Goal: Transaction & Acquisition: Book appointment/travel/reservation

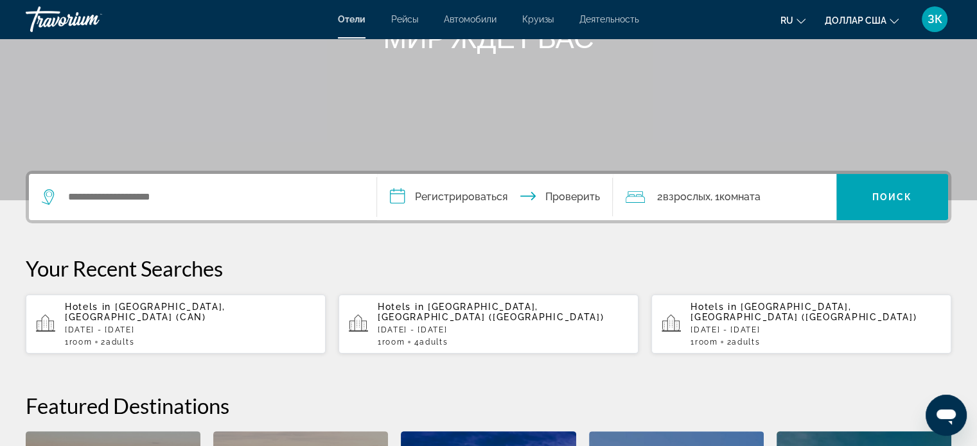
scroll to position [186, 0]
click at [119, 325] on p "[DATE] - [DATE]" at bounding box center [190, 329] width 251 height 9
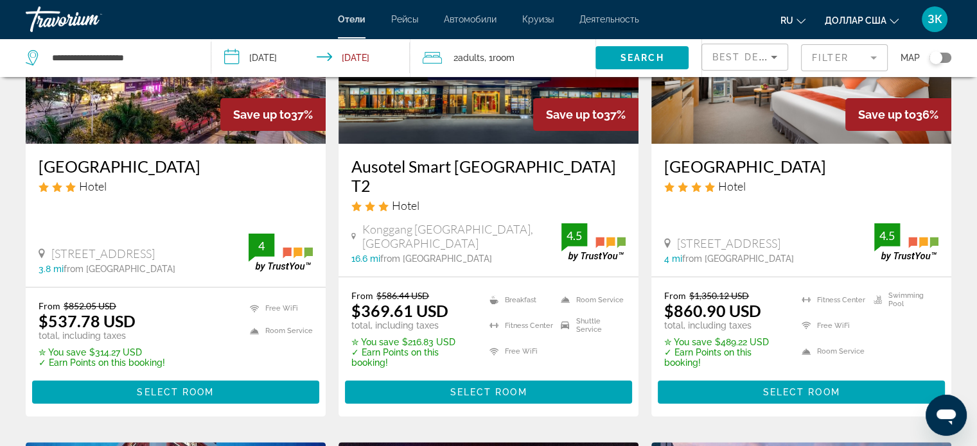
scroll to position [185, 0]
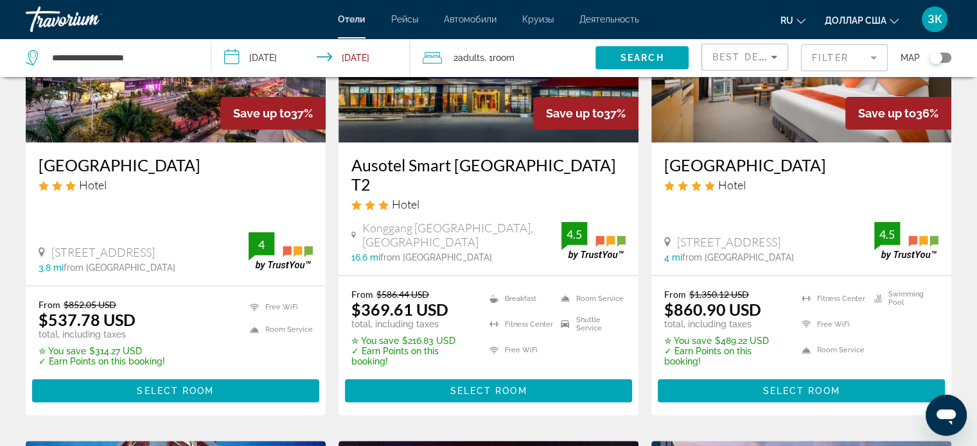
click at [776, 55] on icon "Sort by" at bounding box center [773, 56] width 15 height 15
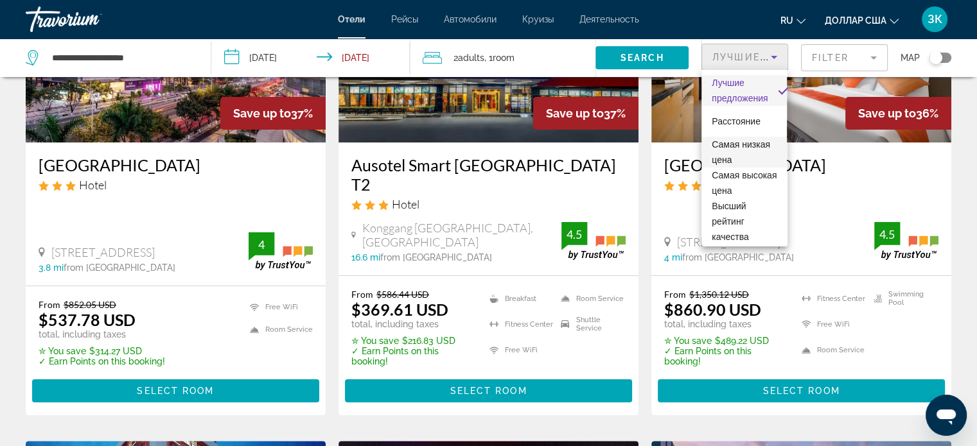
click at [752, 152] on span "Самая низкая цена" at bounding box center [744, 152] width 65 height 31
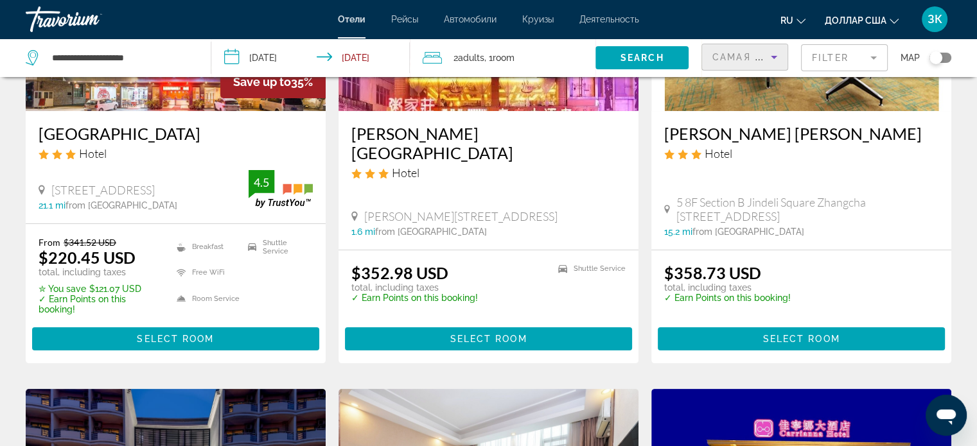
scroll to position [218, 0]
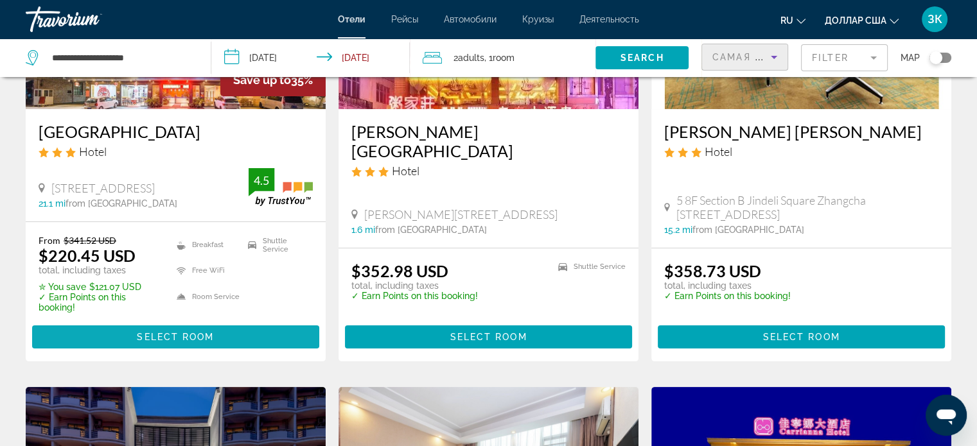
click at [164, 340] on span "Select Room" at bounding box center [175, 337] width 77 height 10
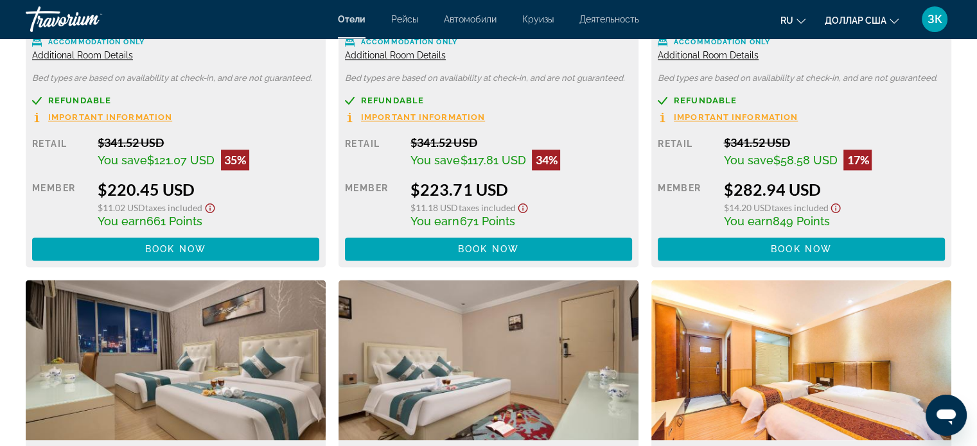
scroll to position [1952, 0]
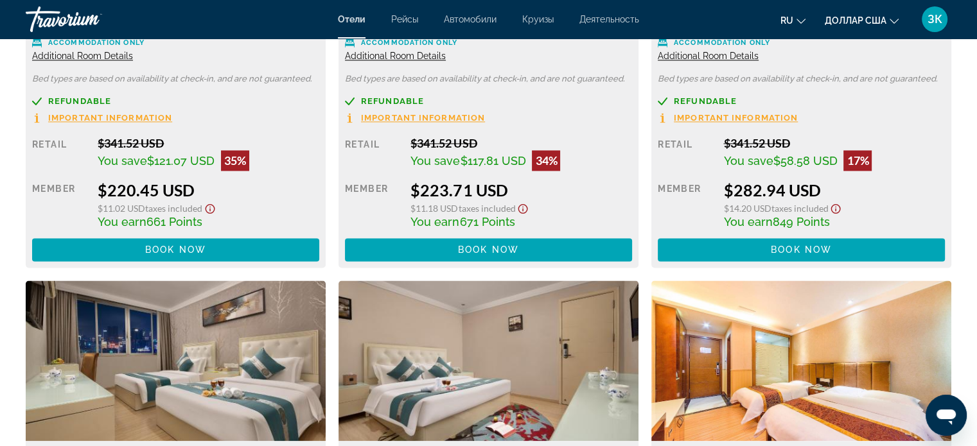
click at [592, 19] on font "Деятельность" at bounding box center [609, 19] width 60 height 10
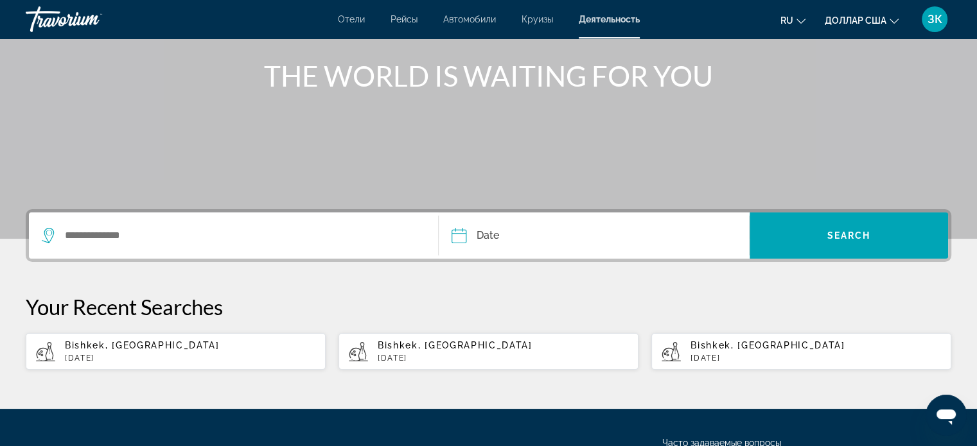
scroll to position [161, 0]
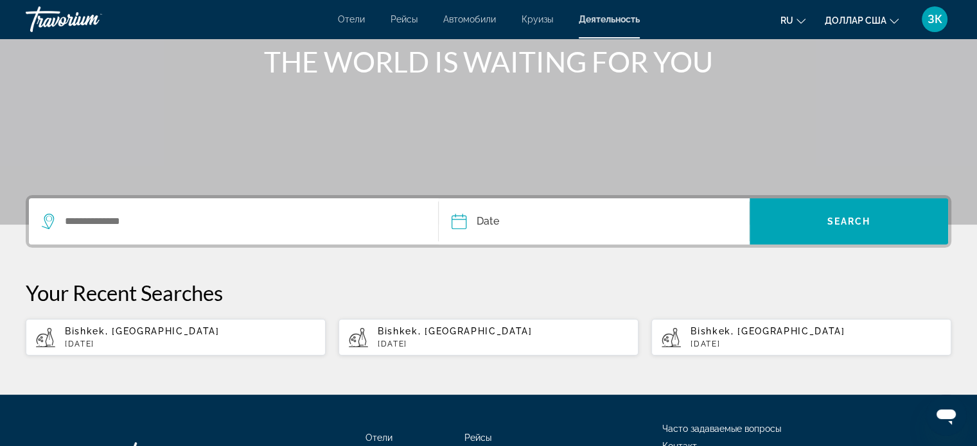
click at [100, 338] on div "Bishkek, Kyrgyzstan Tue, 30 Sep" at bounding box center [190, 337] width 251 height 22
type input "**********"
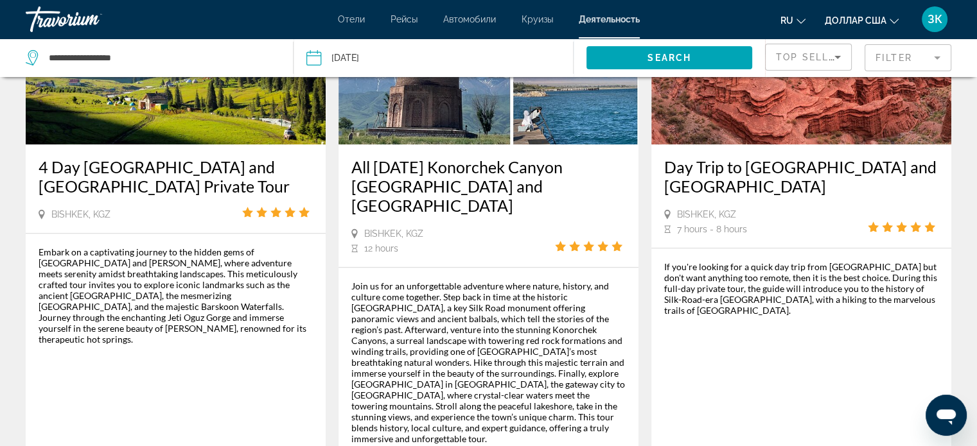
scroll to position [1242, 0]
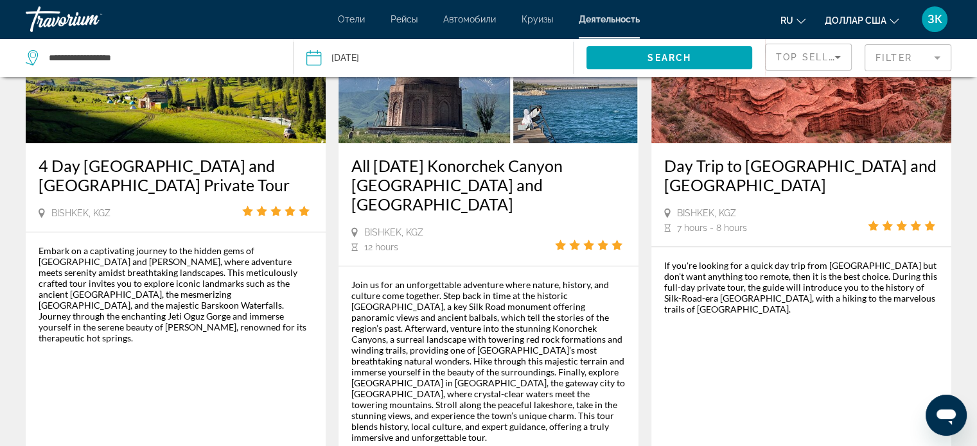
click at [838, 57] on icon "Sort by" at bounding box center [837, 57] width 6 height 3
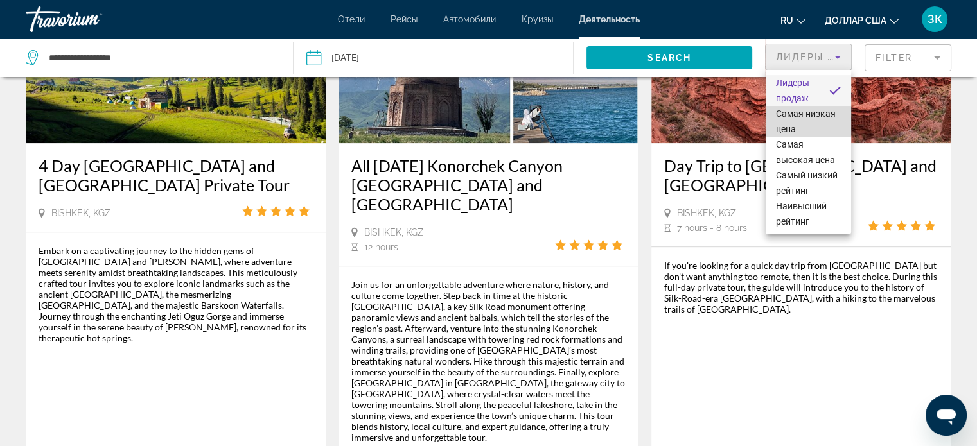
click at [827, 110] on font "Самая низкая цена" at bounding box center [806, 122] width 60 height 26
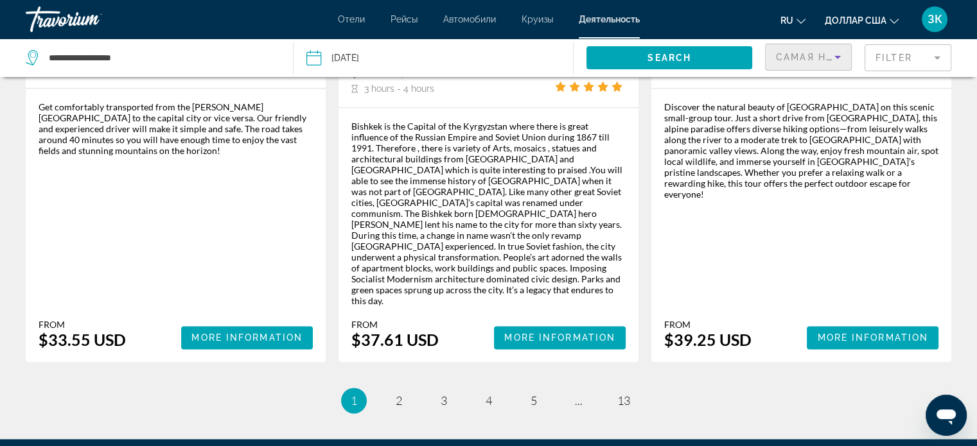
scroll to position [1906, 0]
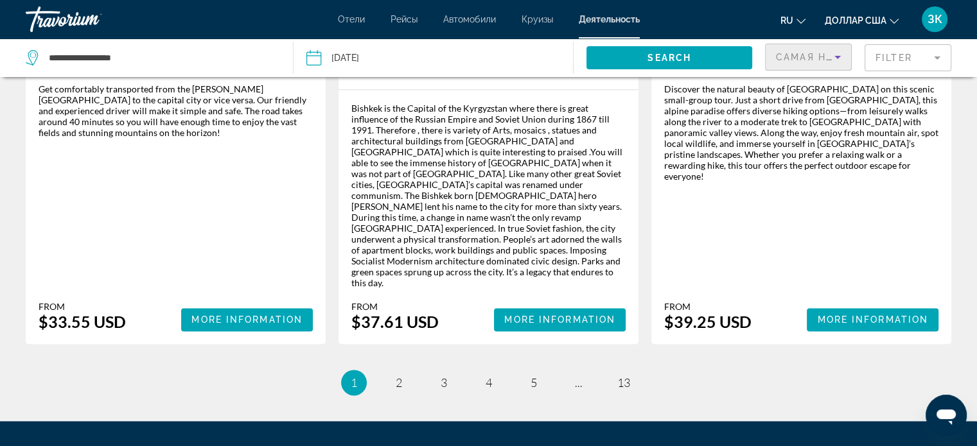
click at [534, 24] on font "Круизы" at bounding box center [537, 19] width 31 height 10
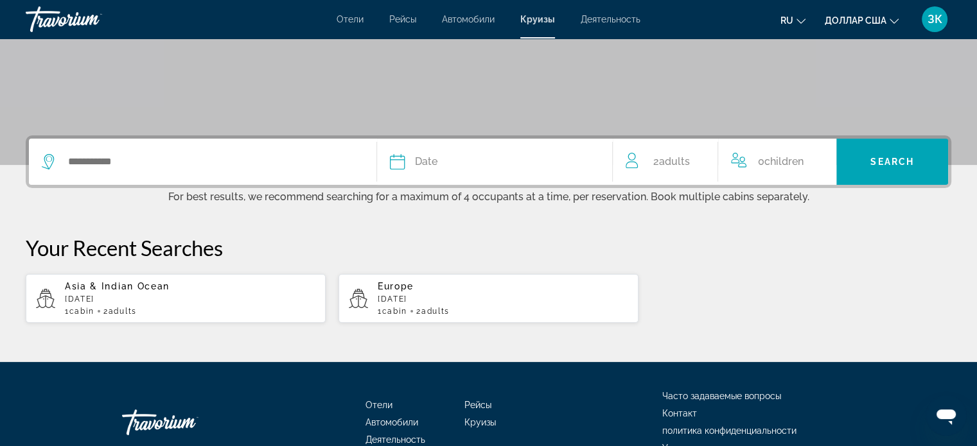
scroll to position [293, 0]
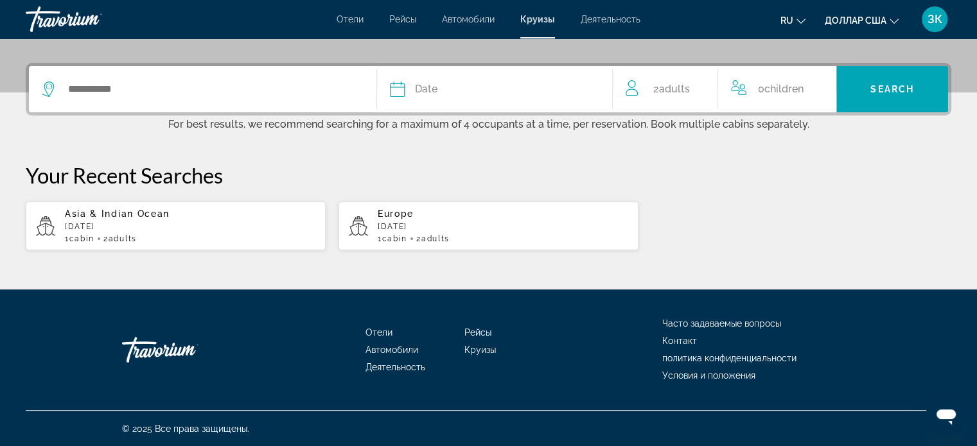
click at [84, 226] on p "November 2025" at bounding box center [190, 226] width 251 height 9
type input "**********"
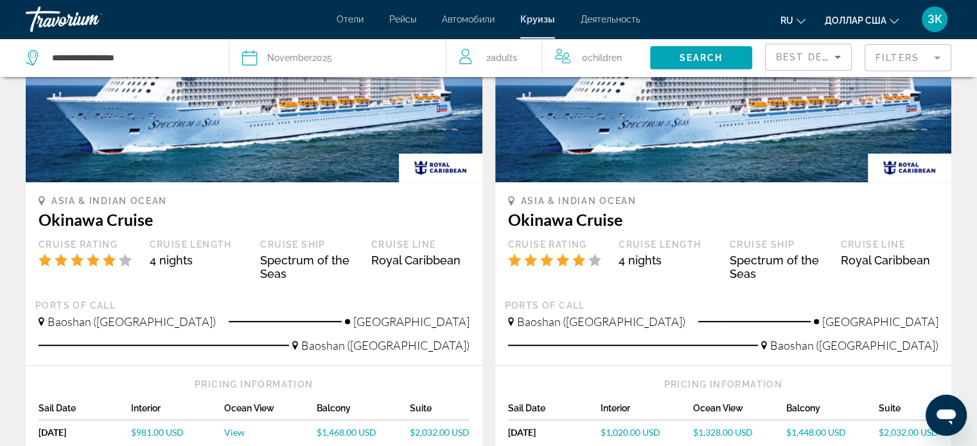
scroll to position [712, 0]
click at [461, 15] on font "Автомобили" at bounding box center [468, 19] width 53 height 10
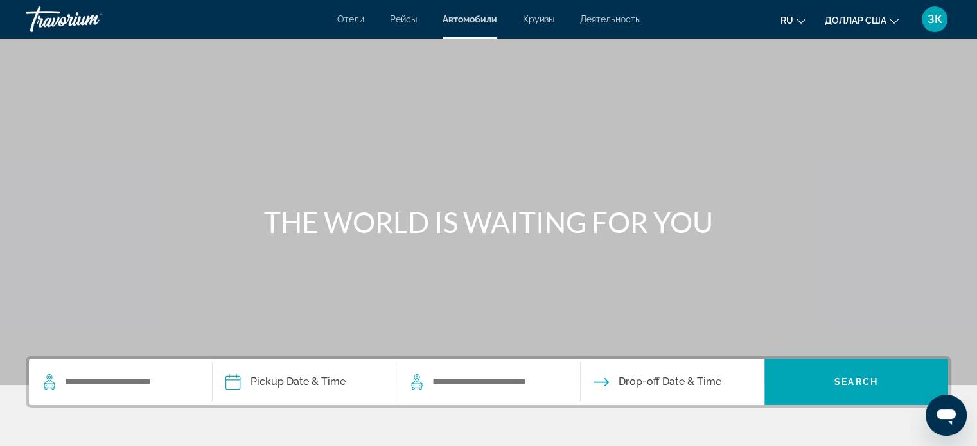
click at [398, 23] on font "Рейсы" at bounding box center [403, 19] width 27 height 10
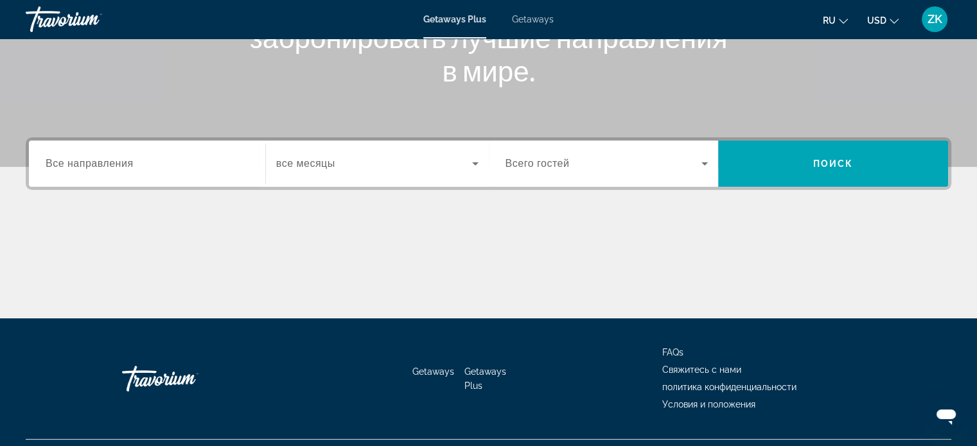
scroll to position [223, 0]
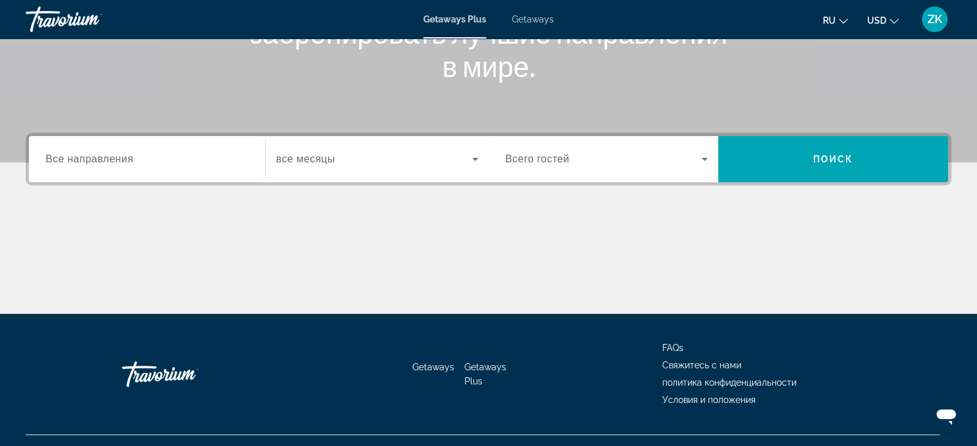
click at [100, 157] on span "Все направления" at bounding box center [90, 159] width 88 height 11
click at [100, 157] on input "Destination Все направления" at bounding box center [147, 159] width 203 height 15
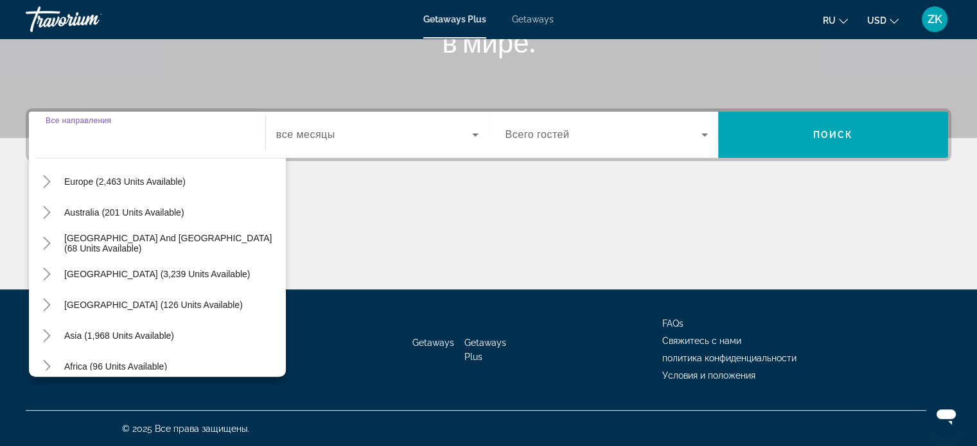
scroll to position [180, 0]
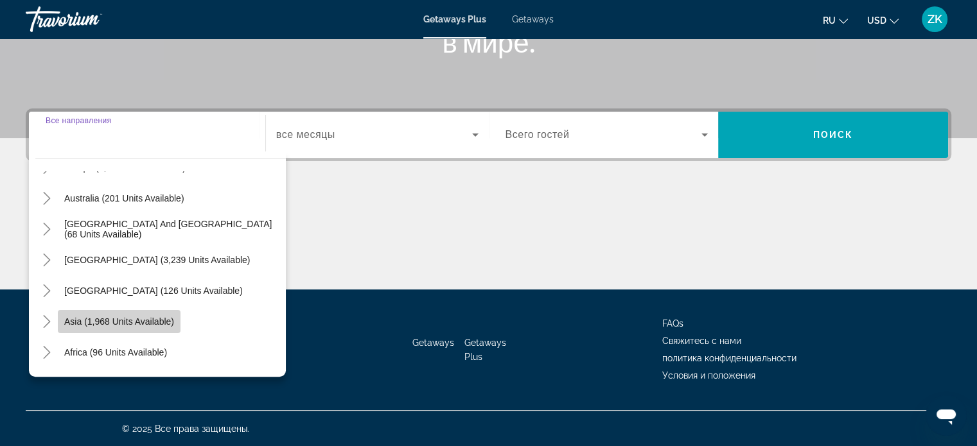
click at [77, 321] on span "Asia (1,968 units available)" at bounding box center [119, 322] width 110 height 10
type input "**********"
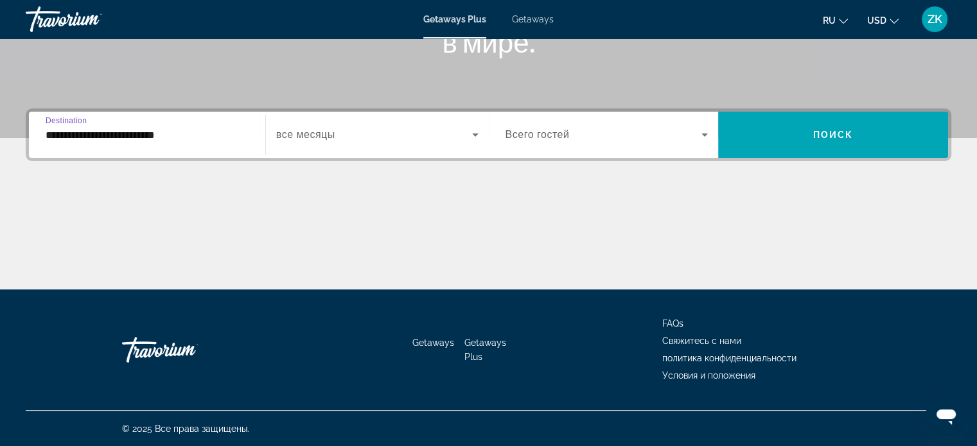
click at [419, 139] on span "Search widget" at bounding box center [374, 134] width 196 height 15
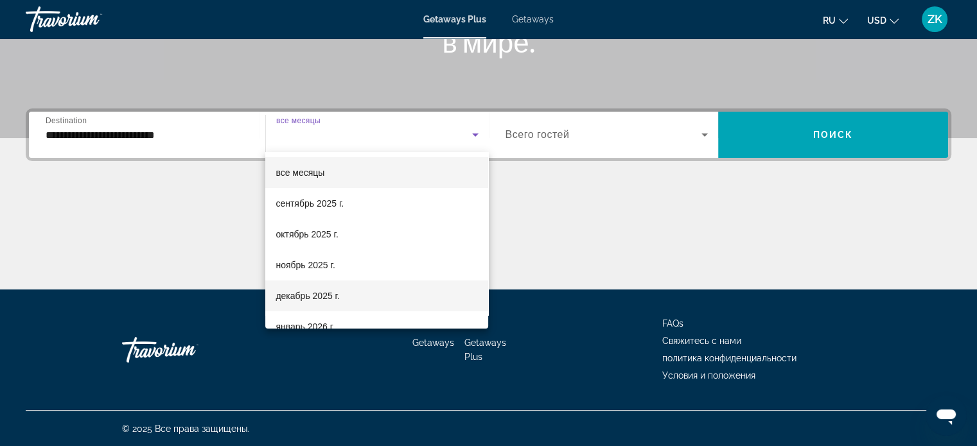
click at [322, 304] on mat-option "декабрь 2025 г." at bounding box center [376, 296] width 223 height 31
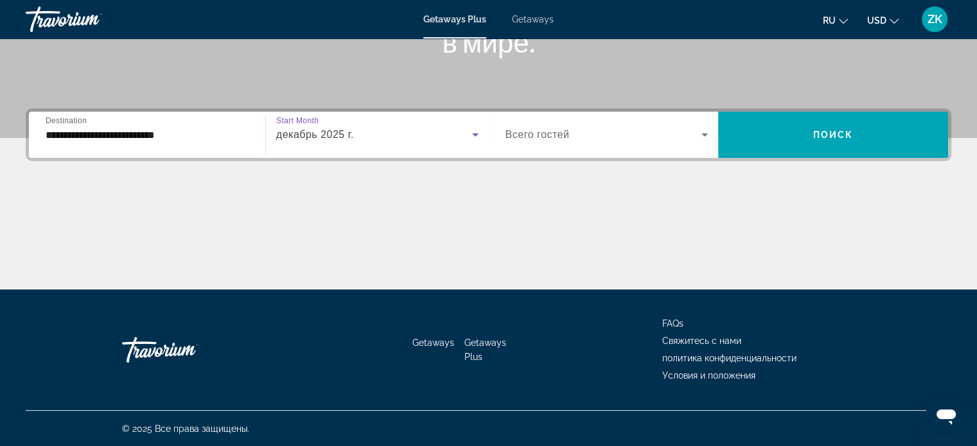
click at [712, 131] on icon "Search widget" at bounding box center [704, 134] width 15 height 15
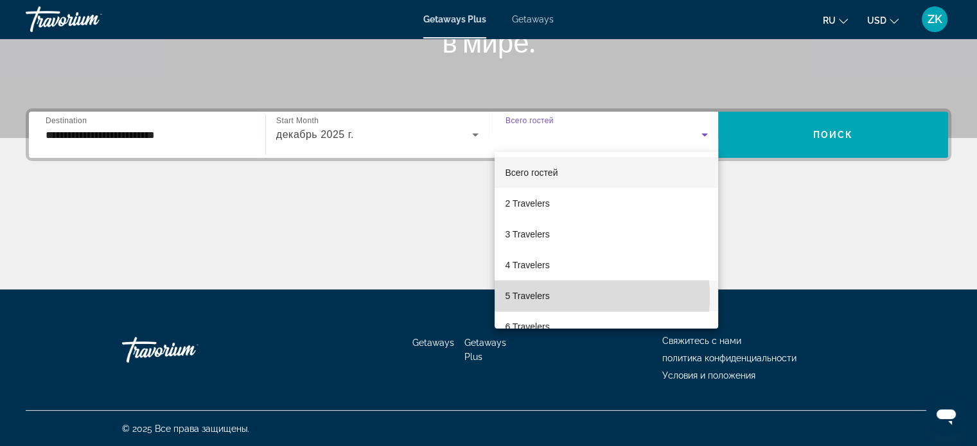
click at [543, 297] on span "5 Travelers" at bounding box center [527, 295] width 44 height 15
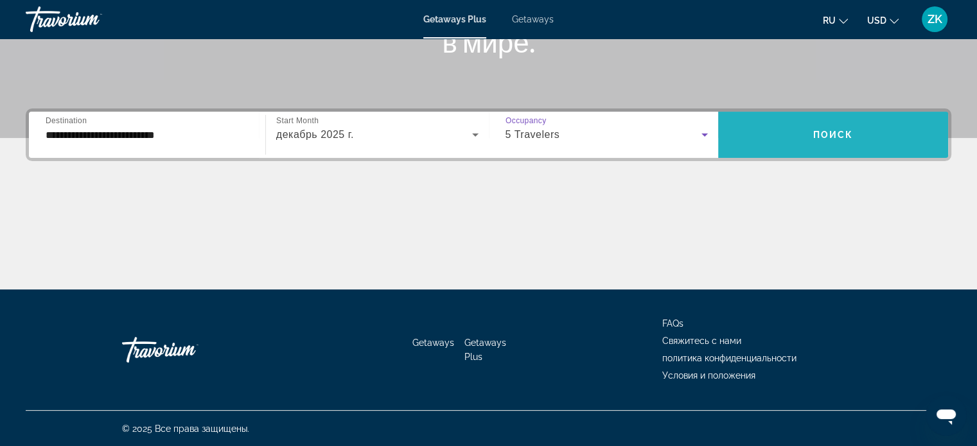
click at [848, 134] on span "Поиск" at bounding box center [833, 135] width 40 height 10
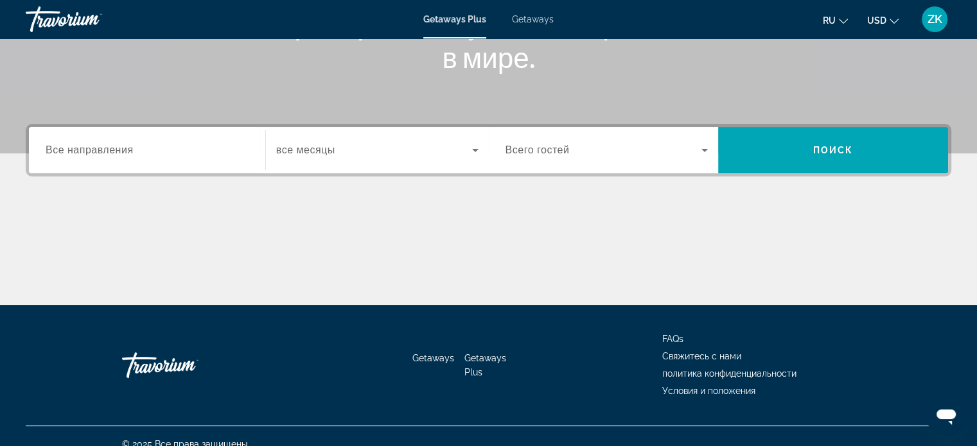
scroll to position [247, 0]
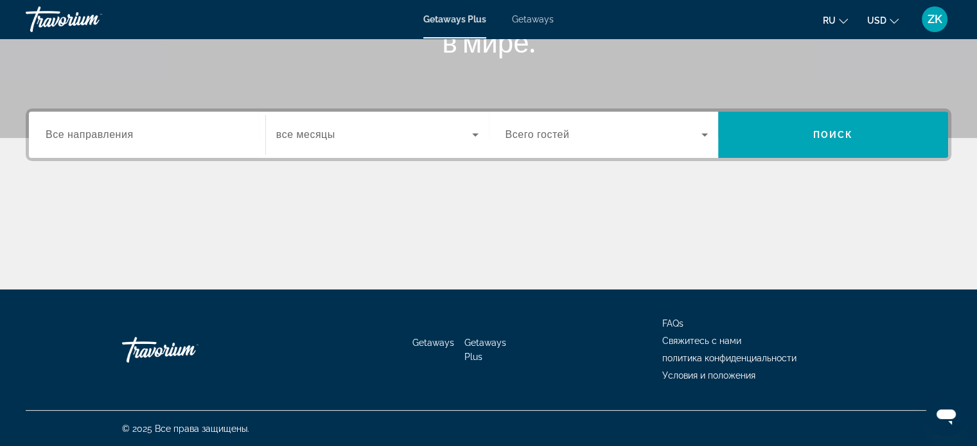
click at [194, 134] on input "Destination Все направления" at bounding box center [147, 135] width 203 height 15
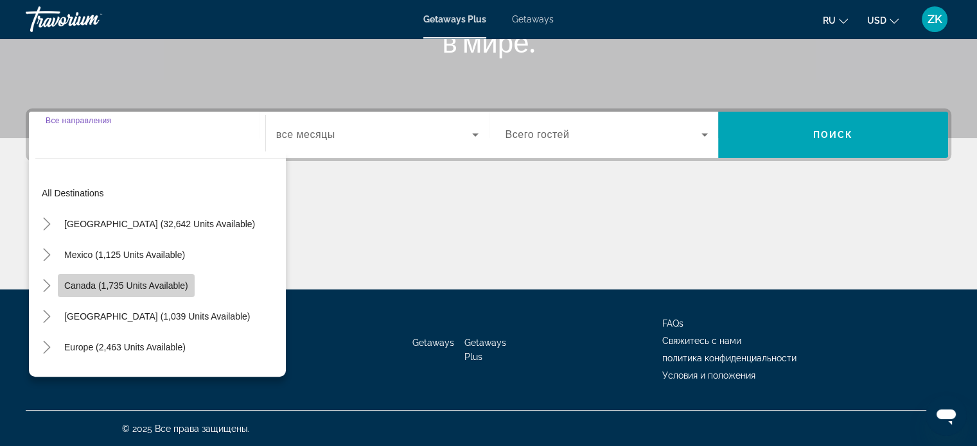
click at [169, 283] on span "Canada (1,735 units available)" at bounding box center [126, 286] width 124 height 10
type input "**********"
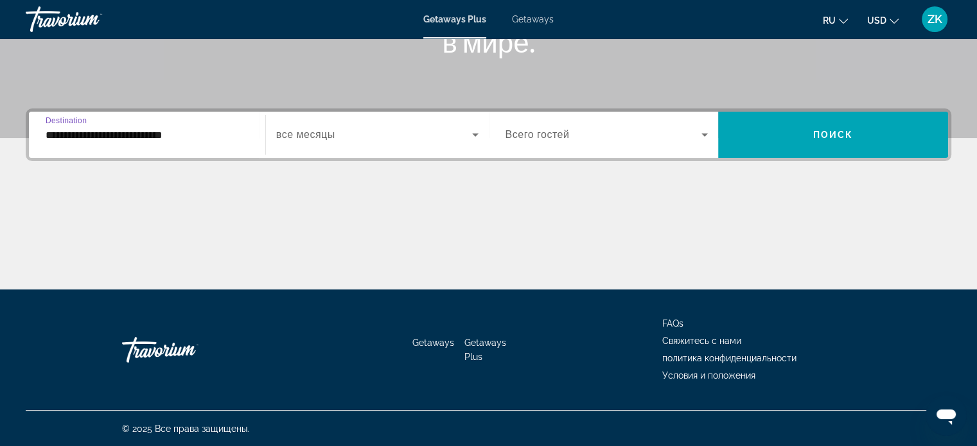
click at [475, 130] on icon "Search widget" at bounding box center [475, 134] width 15 height 15
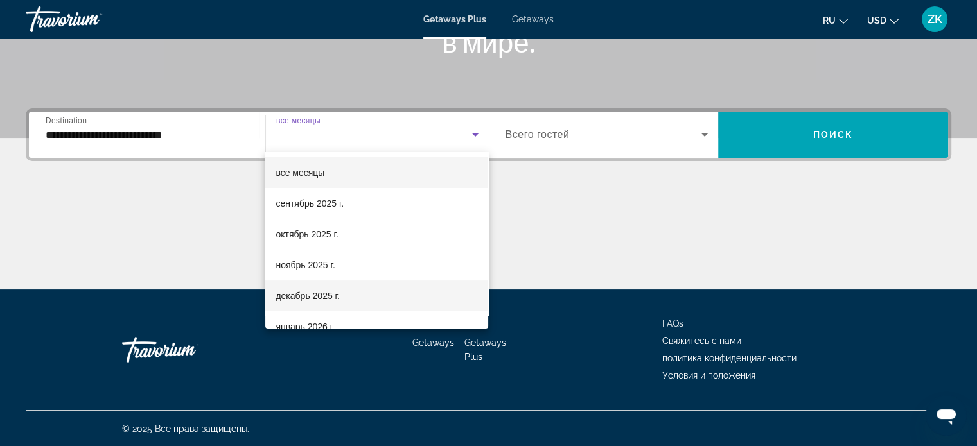
click at [321, 296] on span "декабрь 2025 г." at bounding box center [308, 295] width 64 height 15
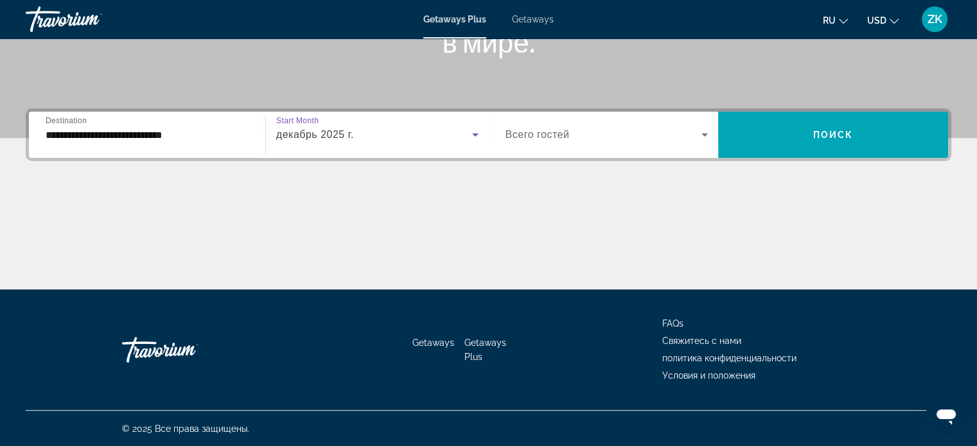
click at [705, 134] on icon "Search widget" at bounding box center [704, 135] width 6 height 3
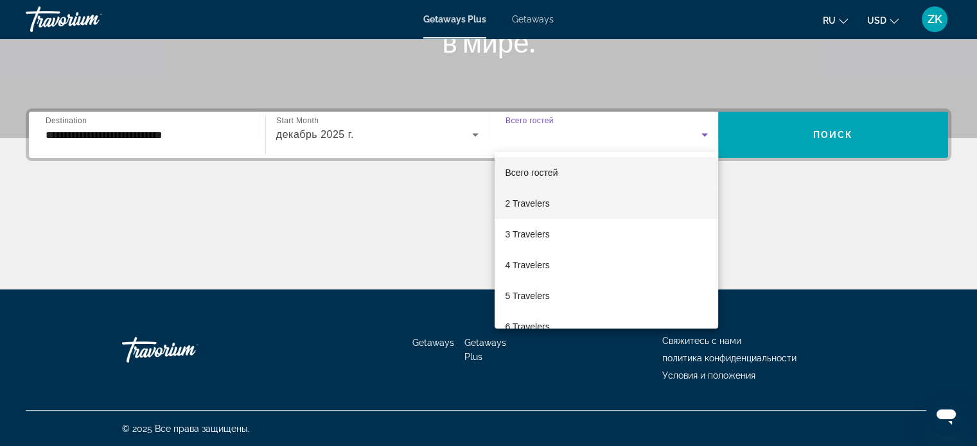
click at [550, 213] on mat-option "2 Travelers" at bounding box center [607, 203] width 224 height 31
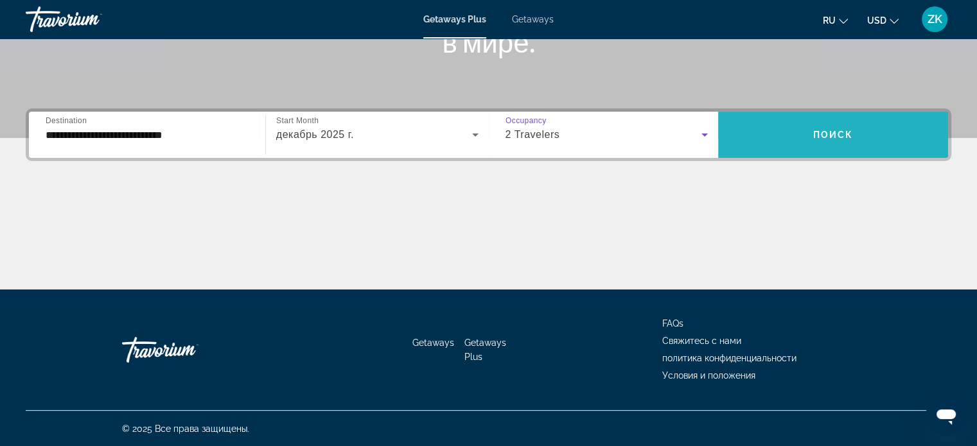
click at [829, 137] on span "Поиск" at bounding box center [833, 135] width 40 height 10
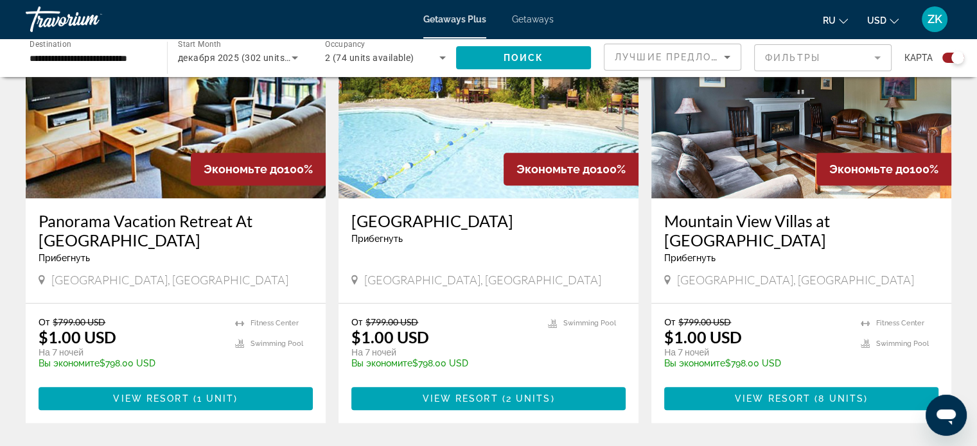
scroll to position [952, 0]
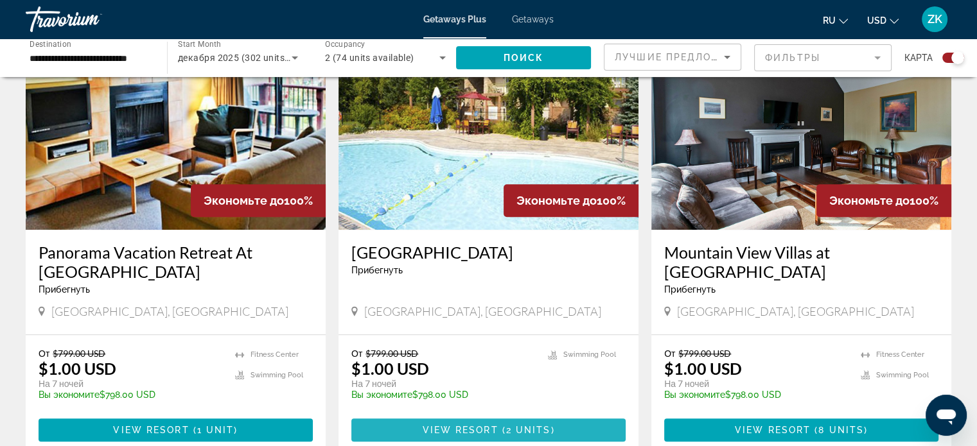
click at [472, 425] on span "View Resort" at bounding box center [460, 430] width 76 height 10
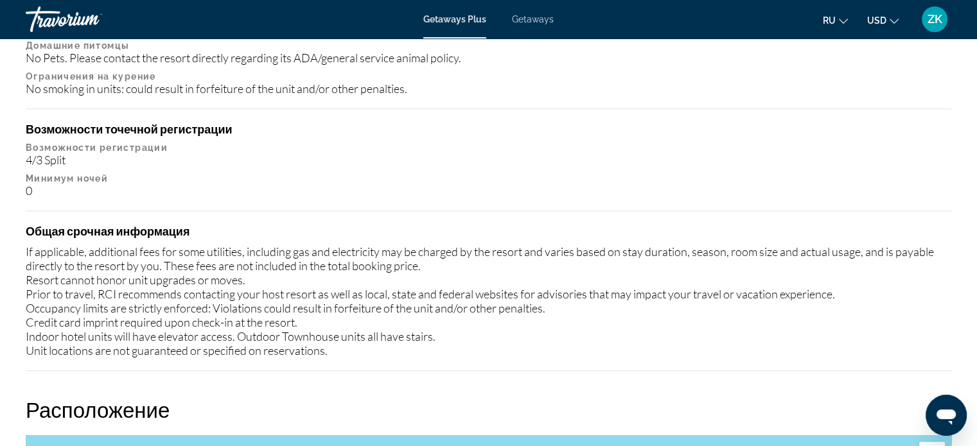
scroll to position [1415, 0]
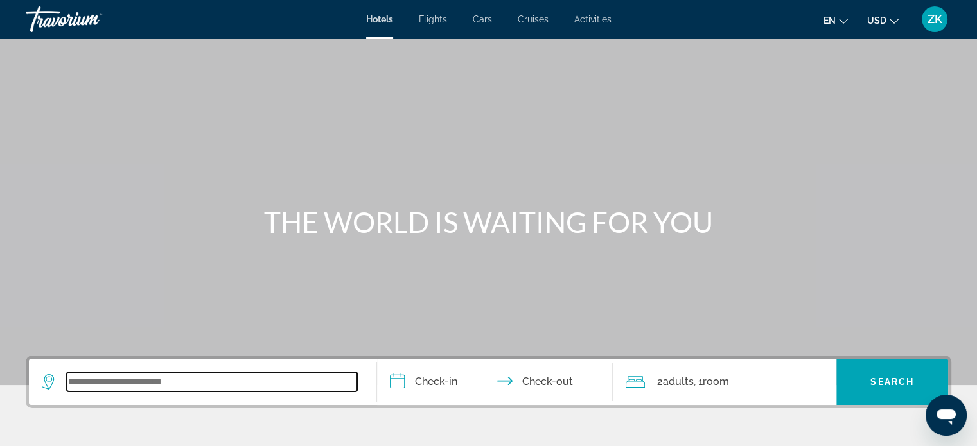
click at [167, 378] on input "Search widget" at bounding box center [212, 382] width 290 height 19
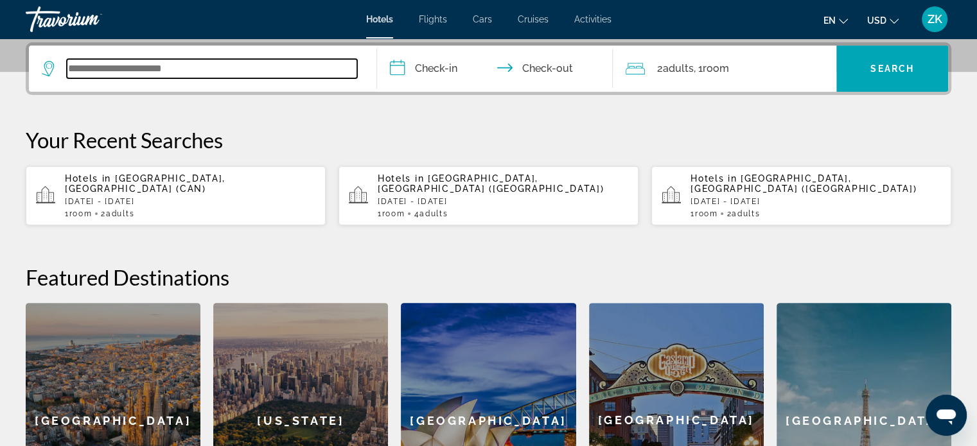
scroll to position [313, 0]
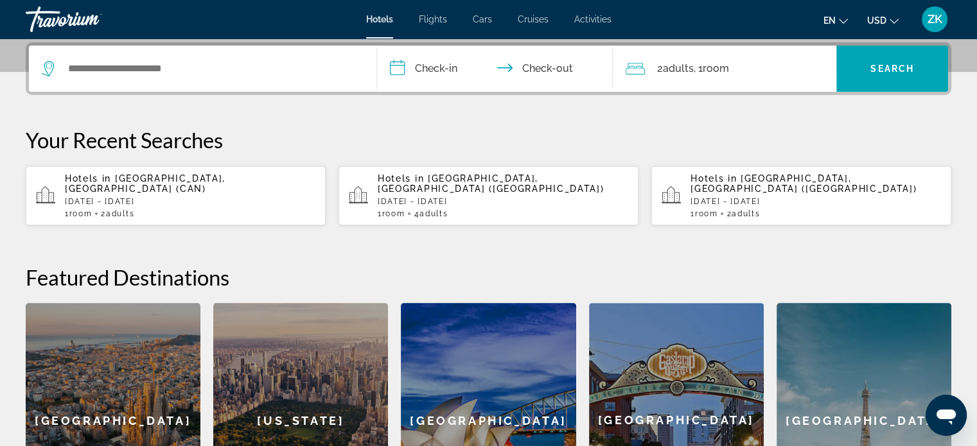
click at [181, 197] on p "[DATE] - [DATE]" at bounding box center [190, 201] width 251 height 9
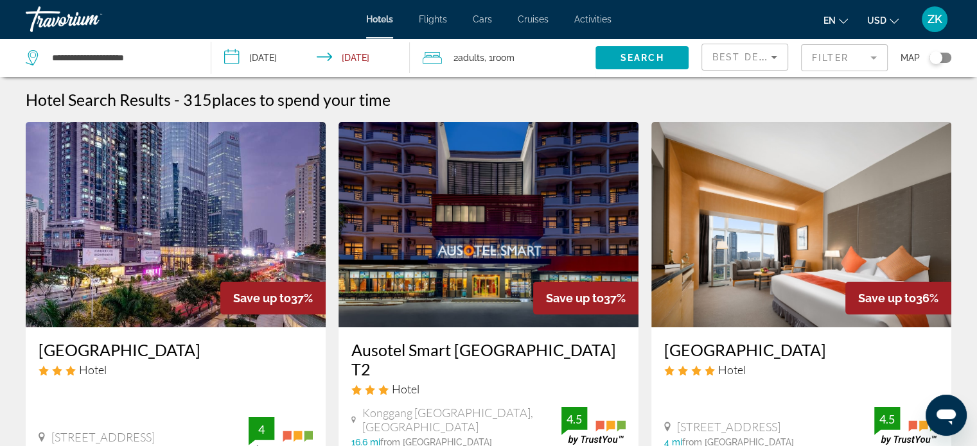
click at [781, 56] on icon "Sort by" at bounding box center [773, 56] width 15 height 15
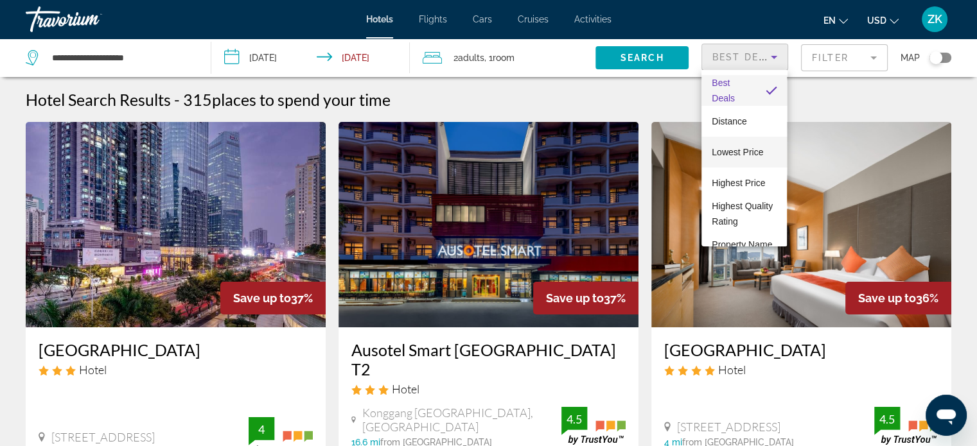
click at [747, 150] on span "Lowest Price" at bounding box center [737, 152] width 51 height 10
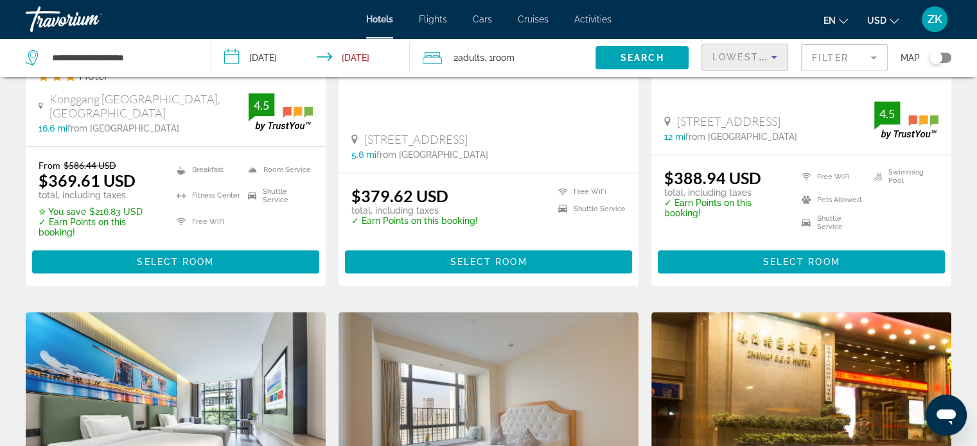
scroll to position [804, 0]
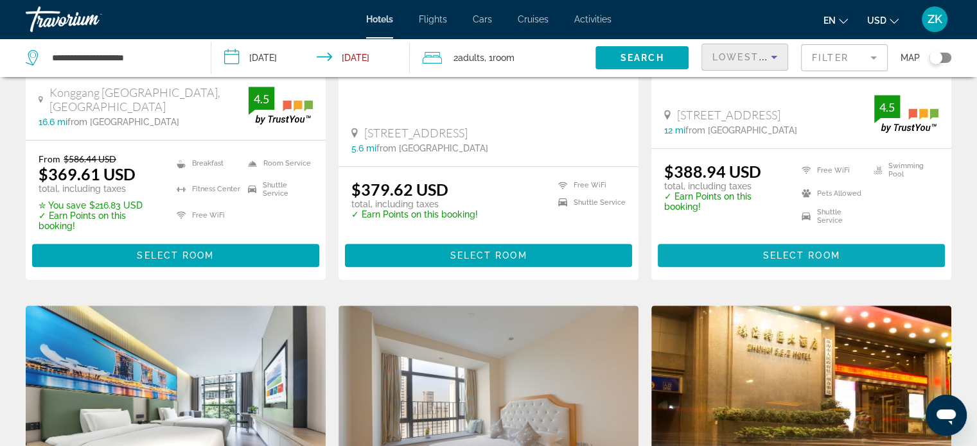
click at [791, 254] on span "Select Room" at bounding box center [801, 256] width 77 height 10
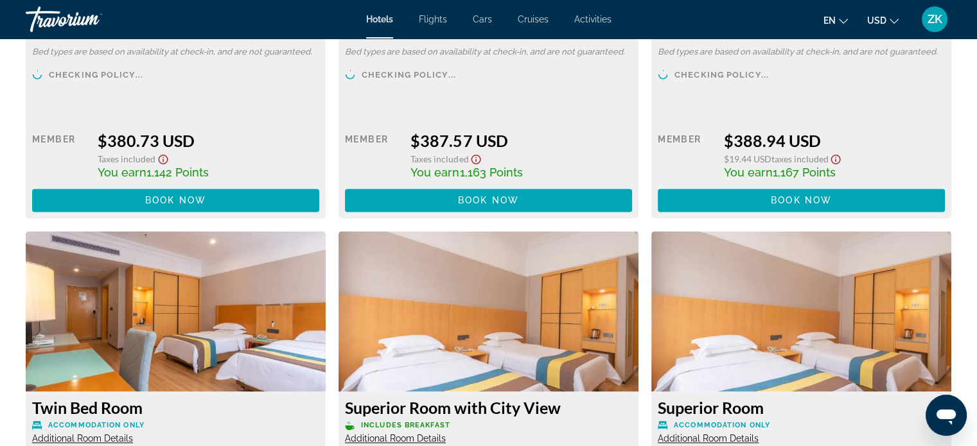
scroll to position [1999, 0]
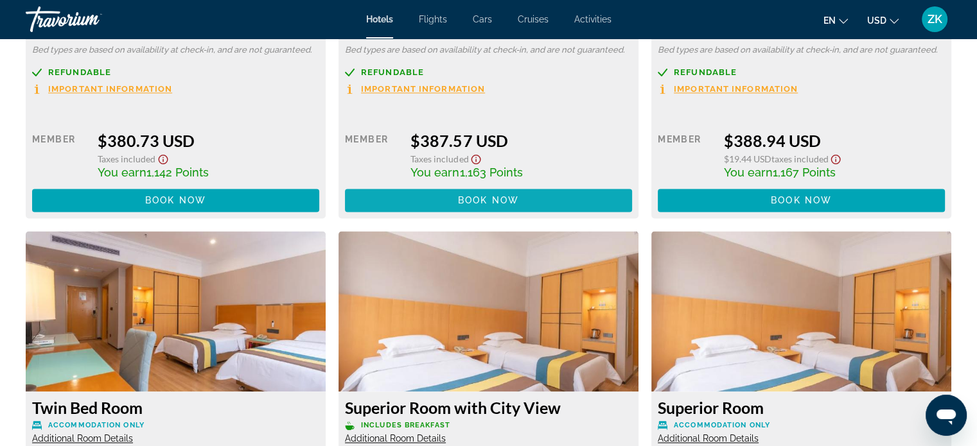
click at [486, 198] on span "Book now" at bounding box center [488, 200] width 61 height 10
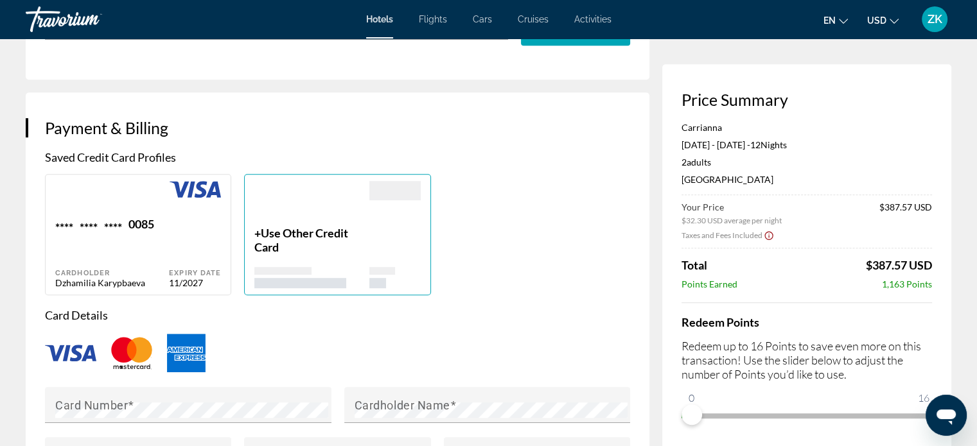
scroll to position [851, 0]
